Goal: Information Seeking & Learning: Learn about a topic

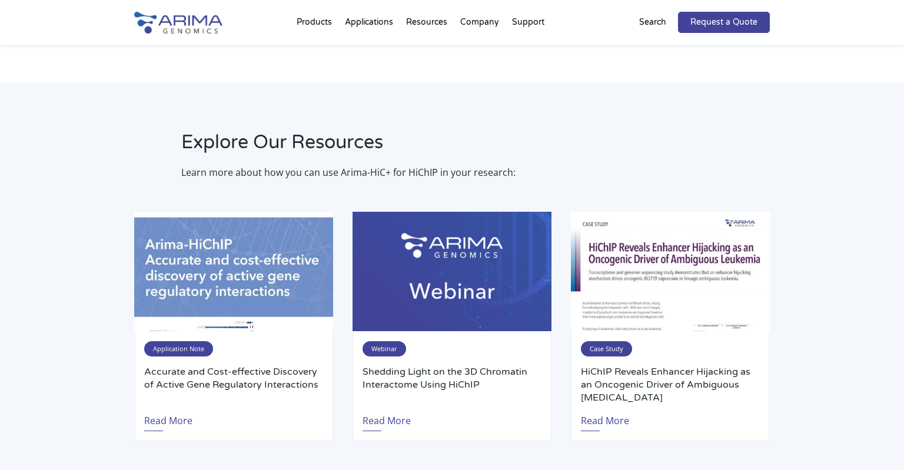
scroll to position [2114, 0]
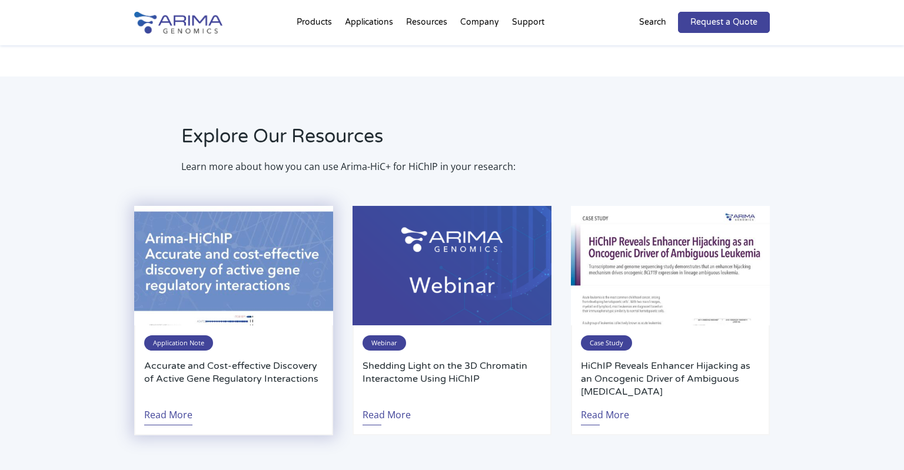
click at [172, 412] on link "Read More" at bounding box center [168, 412] width 48 height 27
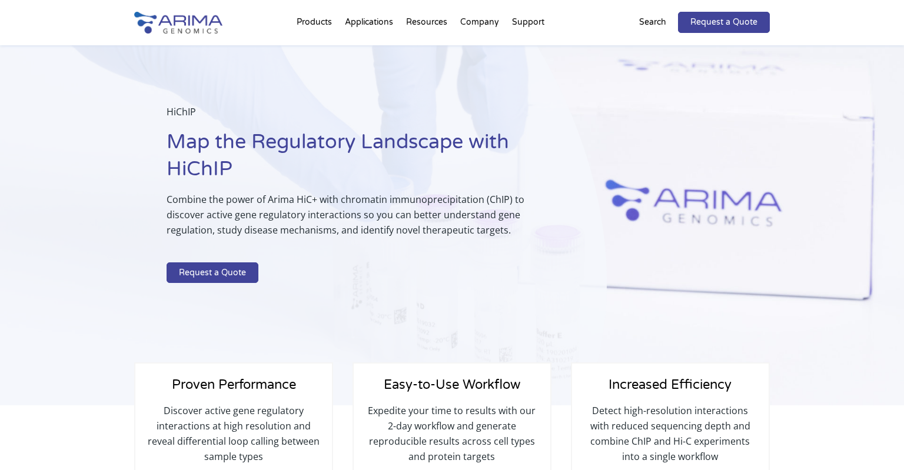
click at [656, 23] on p "Search" at bounding box center [652, 22] width 27 height 15
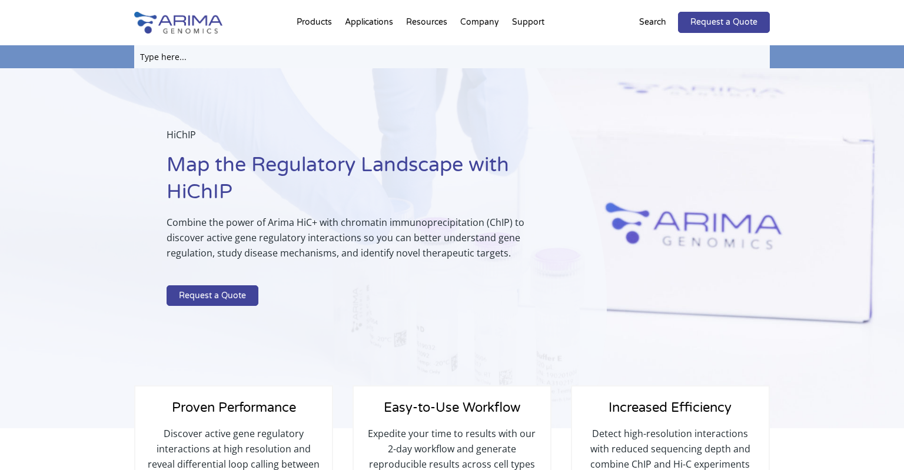
click at [187, 56] on input "text" at bounding box center [452, 56] width 636 height 23
type input "protocol HiChIP"
click input "Search" at bounding box center [0, 0] width 0 height 0
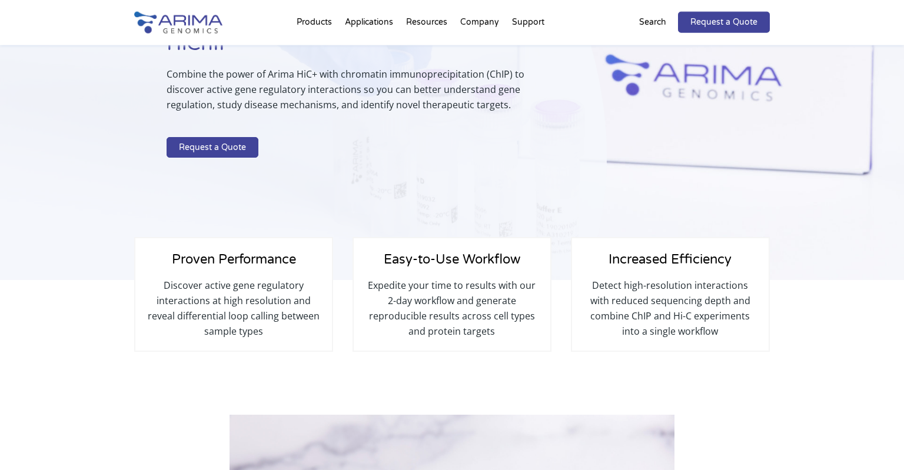
scroll to position [124, 0]
